Goal: Navigation & Orientation: Find specific page/section

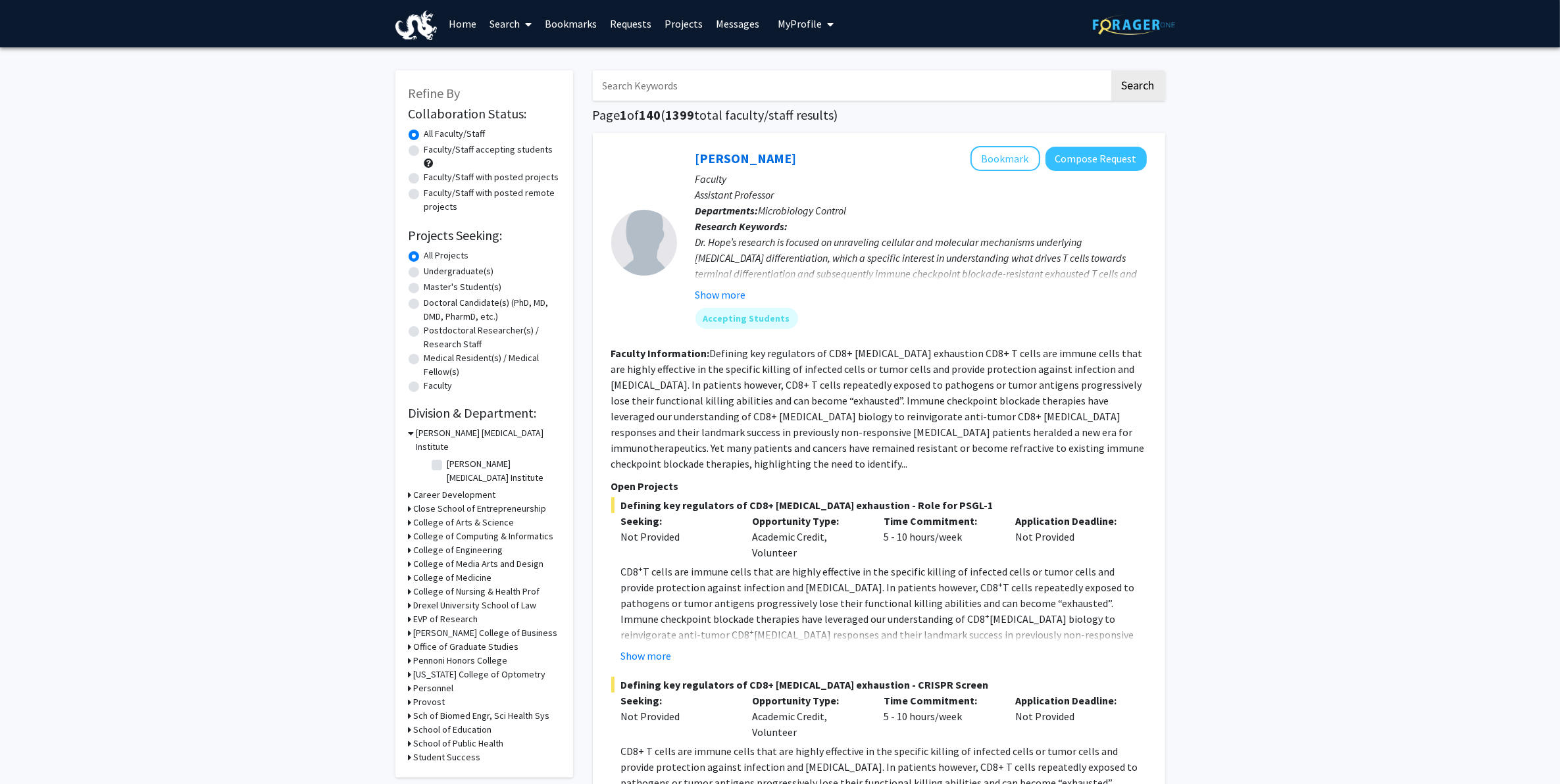
click at [709, 23] on link "Messages" at bounding box center [737, 24] width 56 height 46
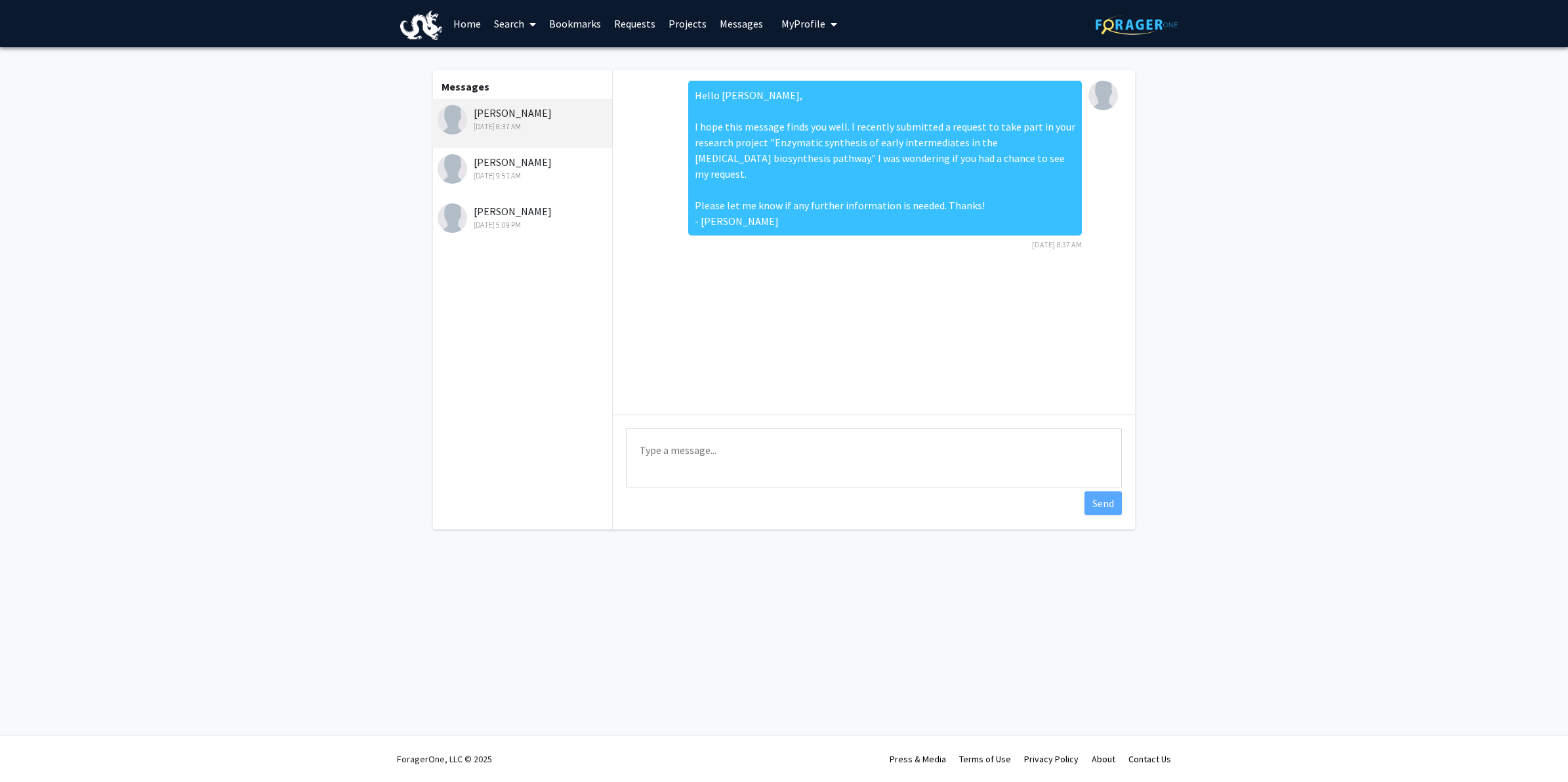
click at [466, 27] on link "Home" at bounding box center [467, 24] width 41 height 46
